Goal: Go to known website: Go to known website

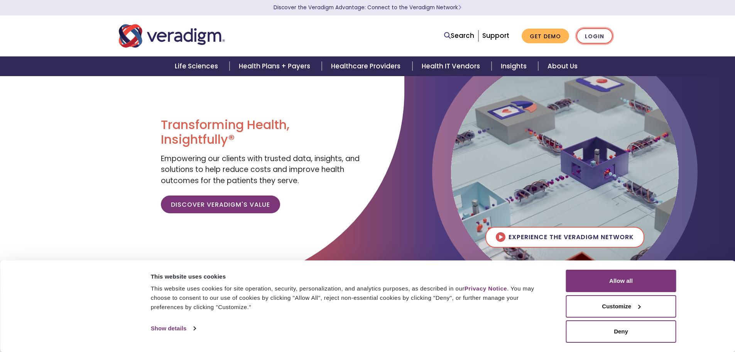
click at [598, 36] on link "Login" at bounding box center [595, 36] width 36 height 16
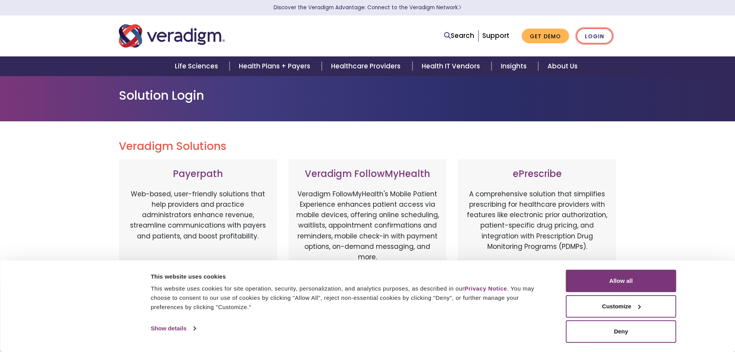
click at [591, 41] on link "Login" at bounding box center [595, 36] width 36 height 16
click at [590, 35] on link "Login" at bounding box center [595, 36] width 36 height 16
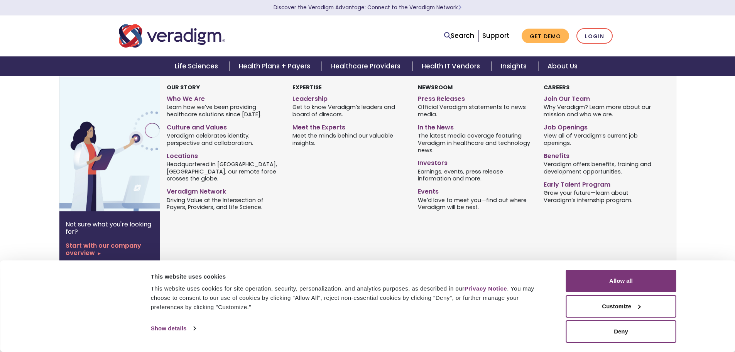
scroll to position [154, 0]
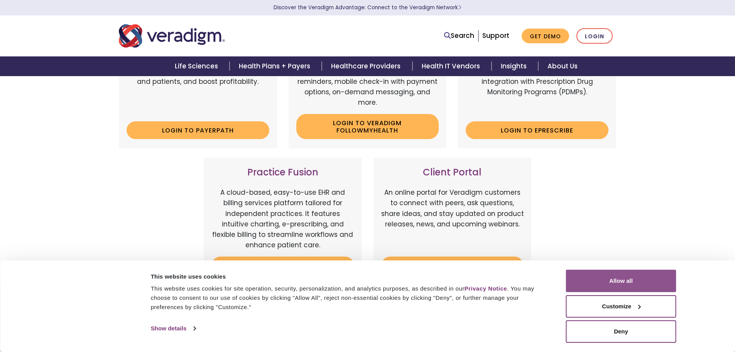
click at [583, 273] on button "Allow all" at bounding box center [621, 280] width 110 height 22
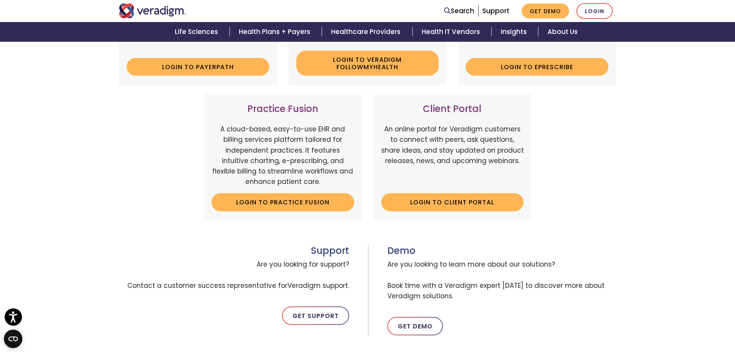
scroll to position [193, 0]
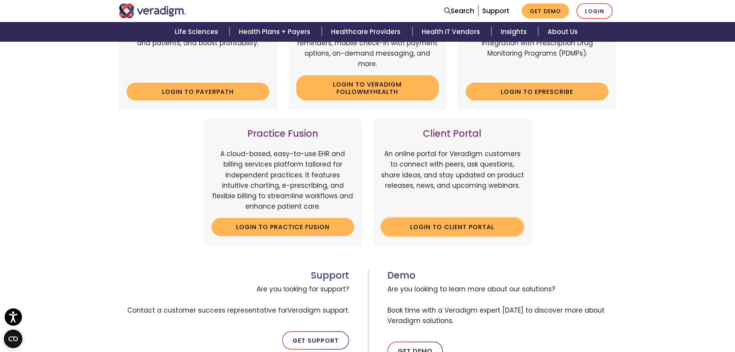
click at [398, 229] on link "Login to Client Portal" at bounding box center [452, 227] width 143 height 18
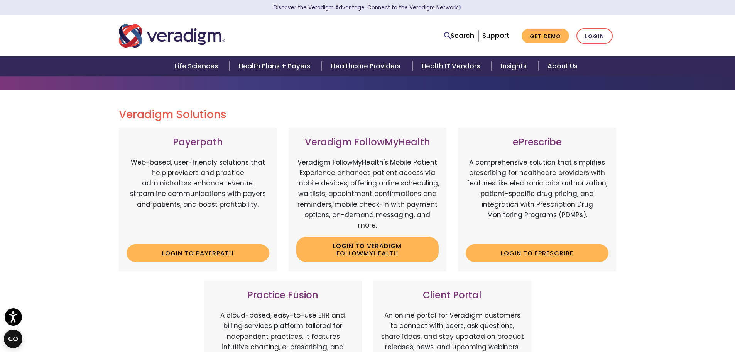
scroll to position [0, 0]
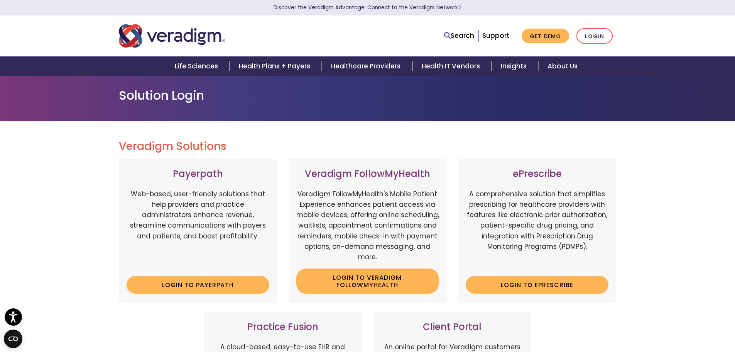
click at [177, 37] on img "Veradigm logo" at bounding box center [172, 35] width 106 height 25
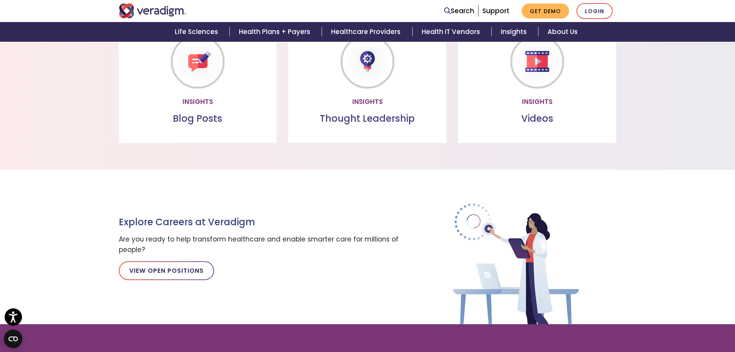
scroll to position [733, 0]
